Goal: Navigation & Orientation: Find specific page/section

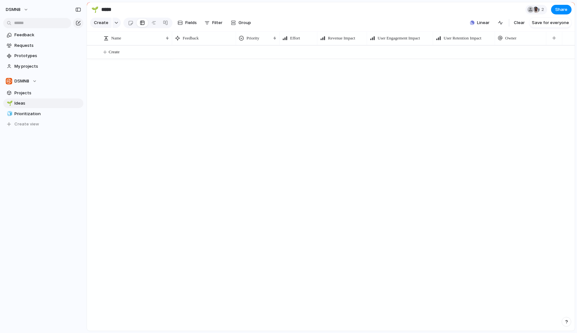
click at [56, 50] on section "Feedback Requests Prototypes My projects" at bounding box center [43, 50] width 87 height 42
click at [56, 48] on link "Requests" at bounding box center [43, 46] width 80 height 10
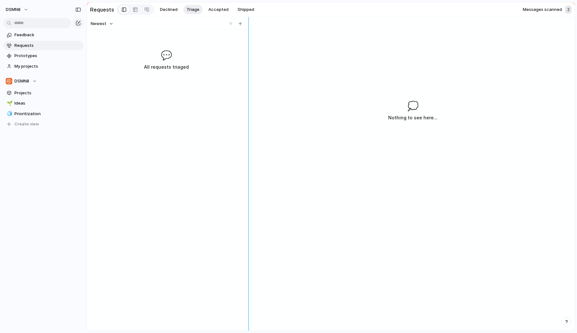
drag, startPoint x: 244, startPoint y: 87, endPoint x: 245, endPoint y: 90, distance: 3.3
click at [246, 90] on div at bounding box center [248, 174] width 5 height 314
click at [34, 53] on span "Prototypes" at bounding box center [47, 56] width 67 height 6
